Goal: Find specific page/section: Find specific page/section

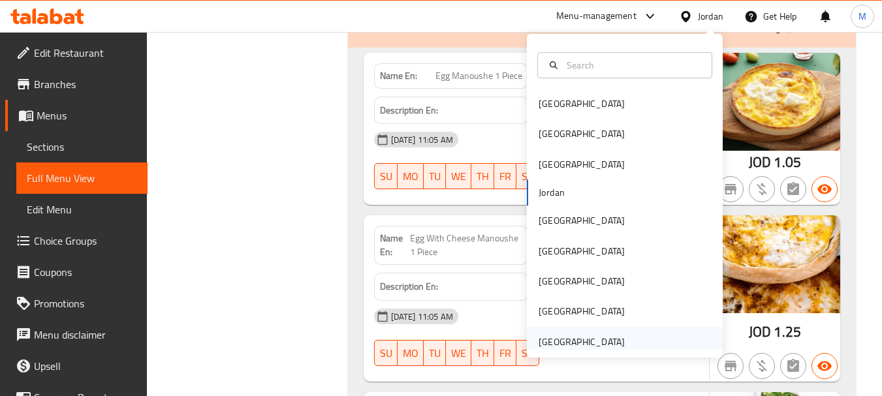
click at [563, 331] on div "[GEOGRAPHIC_DATA]" at bounding box center [581, 342] width 107 height 30
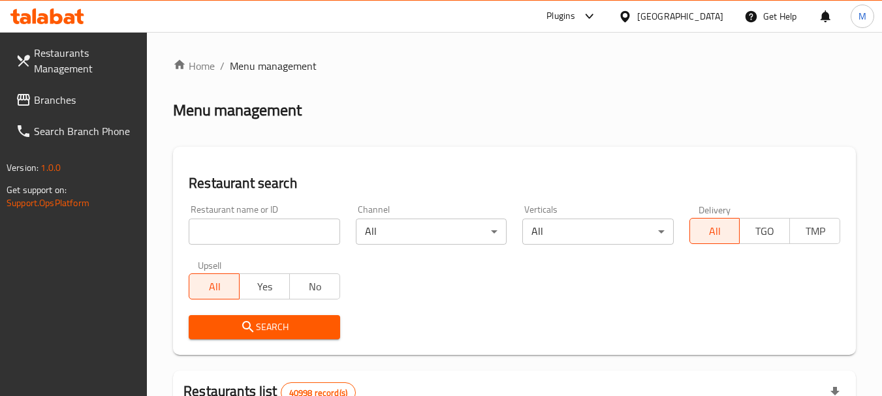
click at [270, 223] on input "search" at bounding box center [264, 232] width 151 height 26
paste input "[PERSON_NAME] & Confectionery"
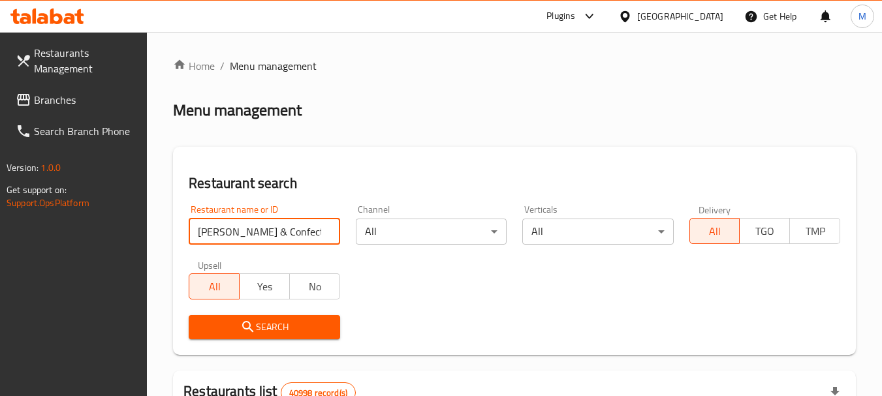
scroll to position [0, 16]
type input "[PERSON_NAME] & Confectionery"
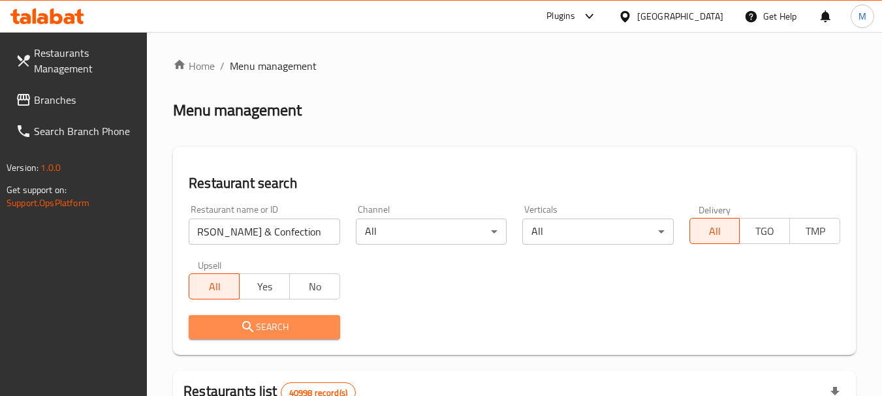
scroll to position [0, 0]
click at [277, 335] on button "Search" at bounding box center [264, 327] width 151 height 24
click at [277, 335] on div at bounding box center [441, 198] width 882 height 396
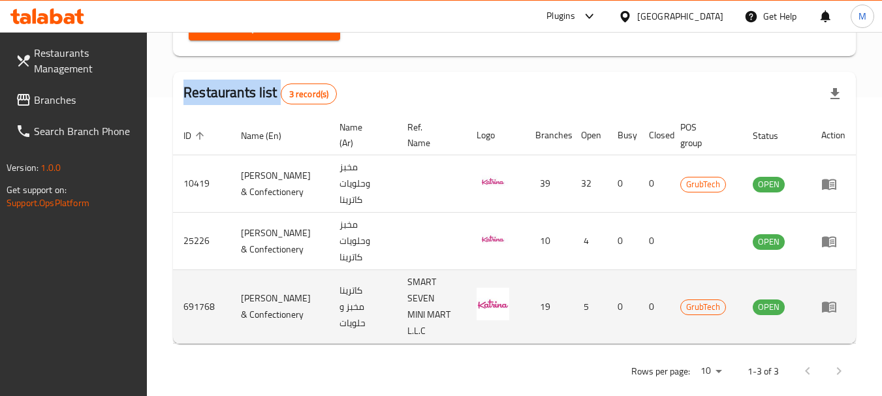
scroll to position [301, 0]
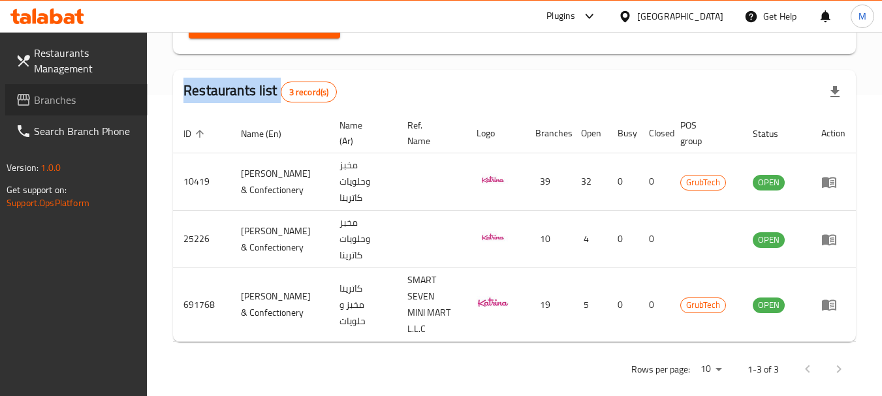
drag, startPoint x: 49, startPoint y: 90, endPoint x: 112, endPoint y: 112, distance: 67.1
click at [48, 92] on span "Branches" at bounding box center [85, 100] width 103 height 16
